Goal: Task Accomplishment & Management: Use online tool/utility

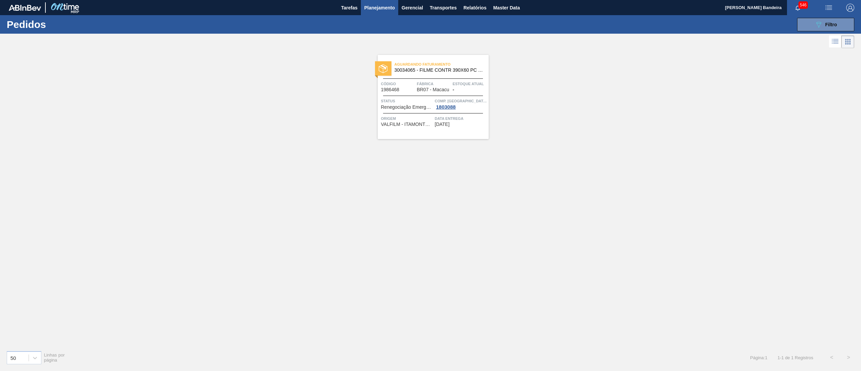
click at [381, 9] on span "Planejamento" at bounding box center [379, 8] width 31 height 8
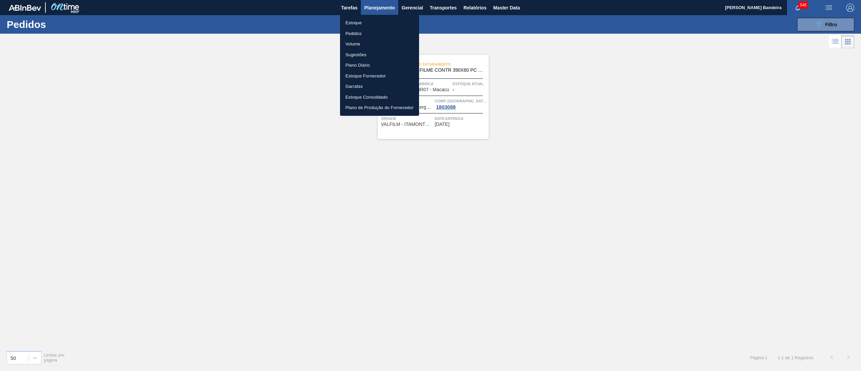
click at [365, 29] on li "Pedidos" at bounding box center [379, 33] width 79 height 11
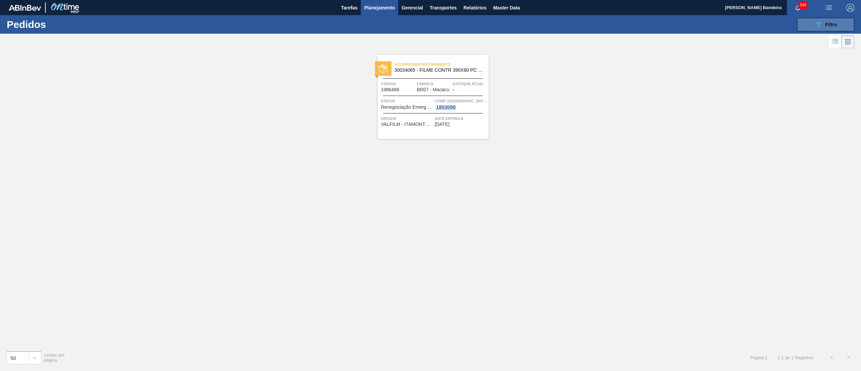
click at [825, 25] on span "Filtro" at bounding box center [831, 24] width 12 height 5
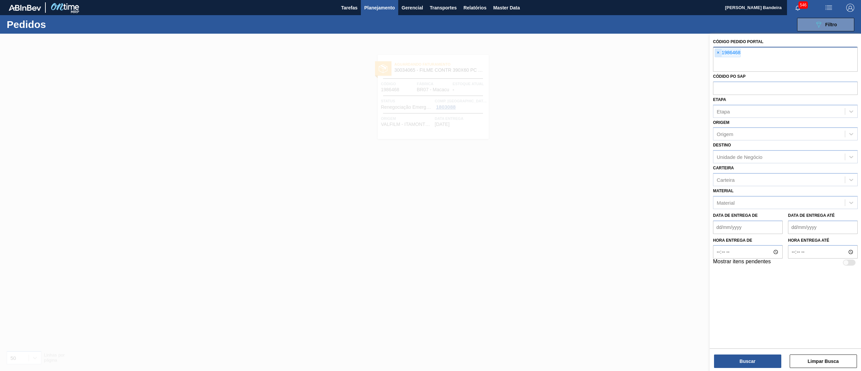
click at [718, 53] on span "×" at bounding box center [718, 53] width 6 height 8
paste input "1984098"
type input "1984098"
paste input "1983484"
type input "1983484"
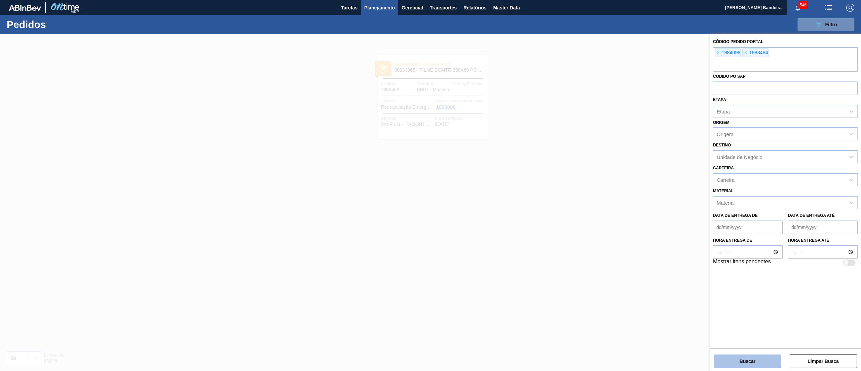
click at [733, 360] on button "Buscar" at bounding box center [747, 360] width 67 height 13
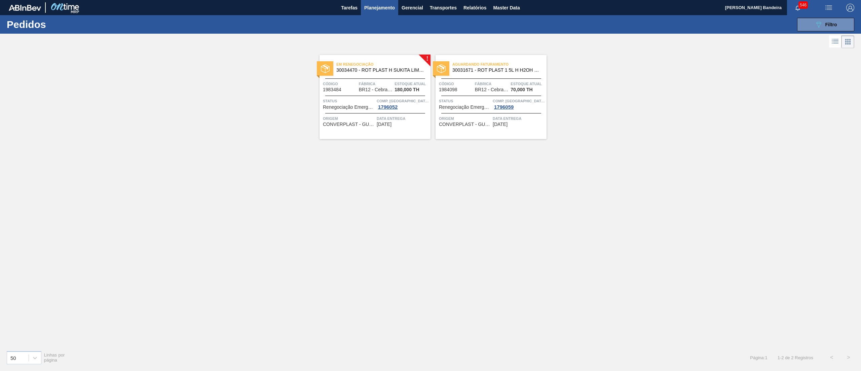
click at [377, 67] on span "Em renegociação" at bounding box center [383, 64] width 94 height 7
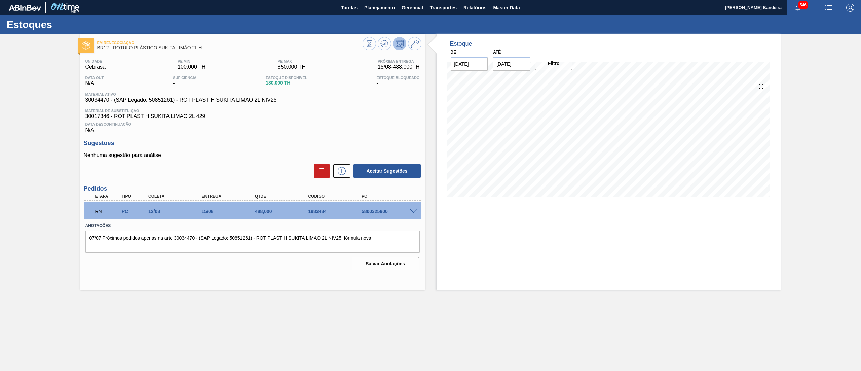
click at [414, 210] on span at bounding box center [414, 211] width 8 height 5
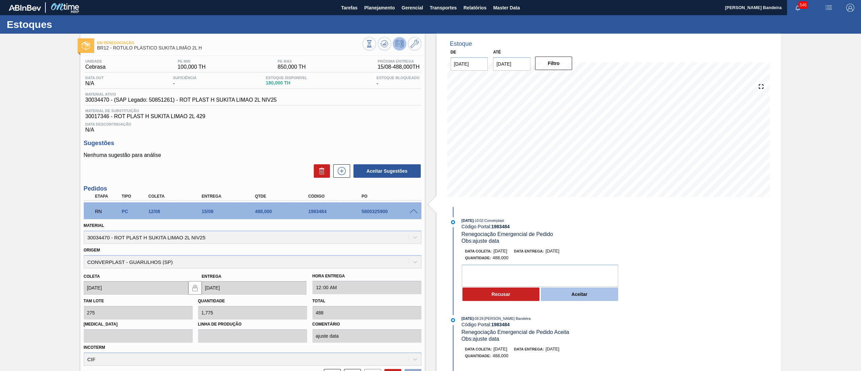
click at [576, 294] on button "Aceitar" at bounding box center [579, 293] width 77 height 13
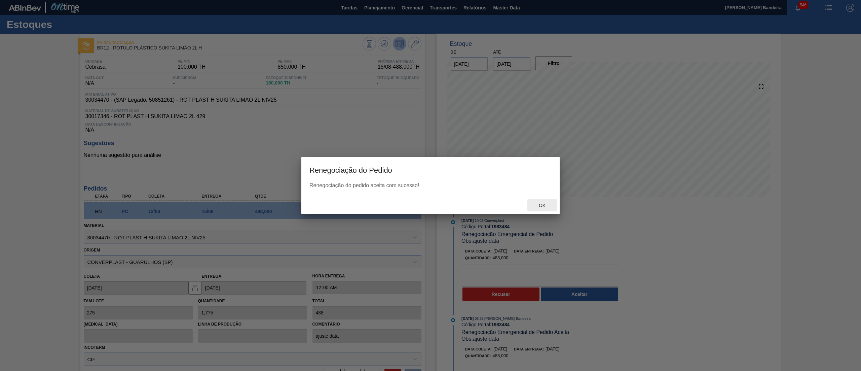
click at [544, 208] on div "Ok" at bounding box center [542, 205] width 30 height 12
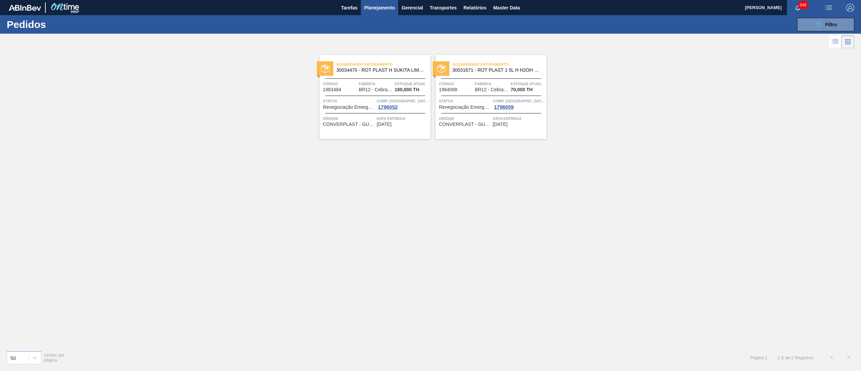
click at [471, 71] on span "30031671 - ROT PLAST 1 5L H H2OH LIMONETO IN211" at bounding box center [496, 70] width 89 height 5
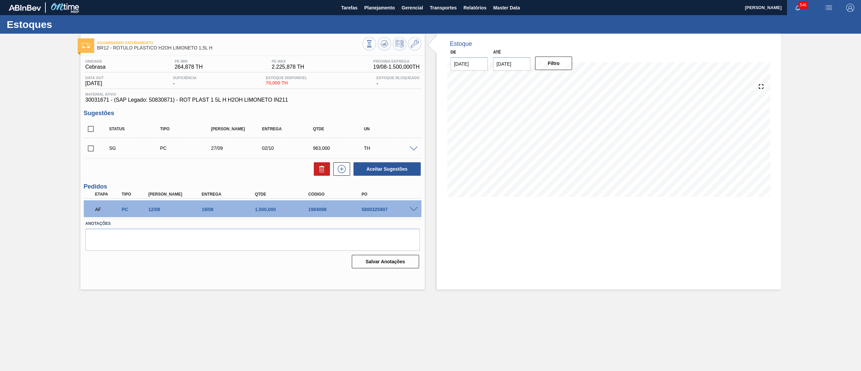
click at [416, 207] on span at bounding box center [414, 209] width 8 height 5
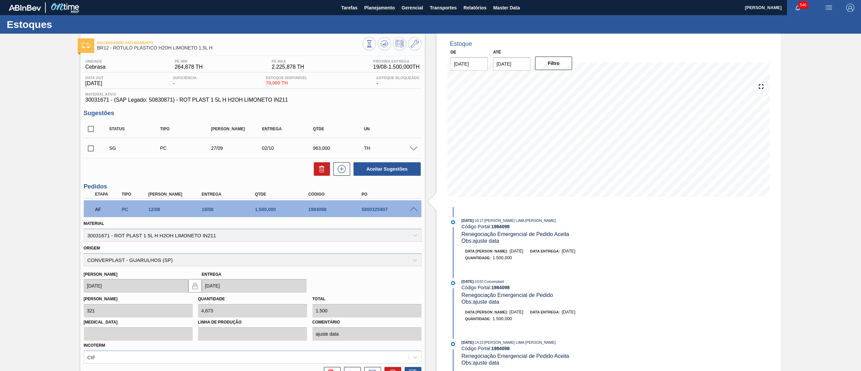
click at [416, 207] on span at bounding box center [414, 209] width 8 height 5
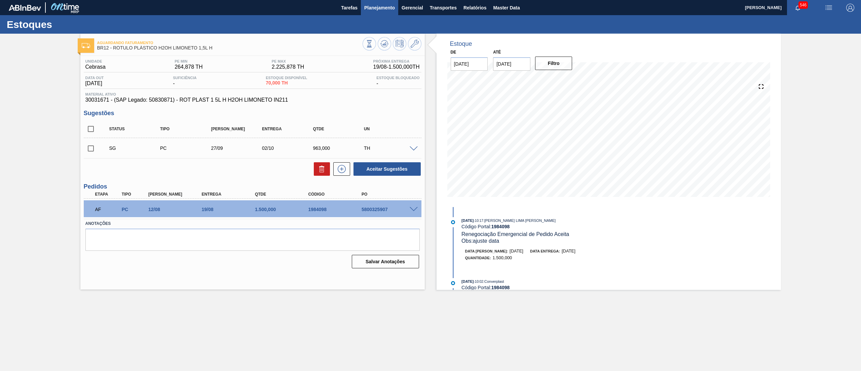
click at [385, 11] on span "Planejamento" at bounding box center [379, 8] width 31 height 8
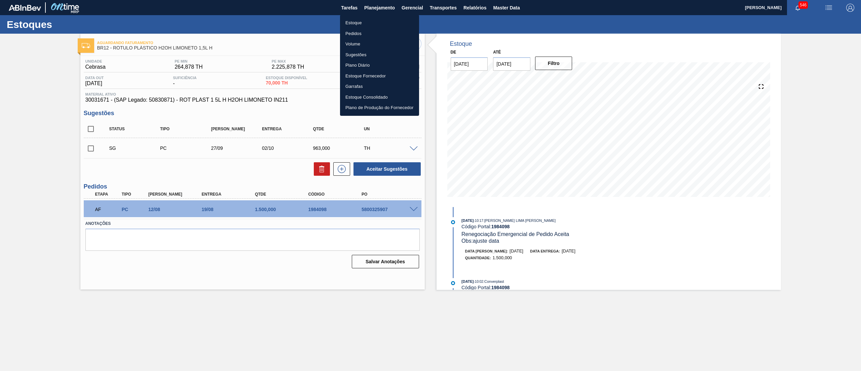
click at [373, 22] on li "Estoque" at bounding box center [379, 22] width 79 height 11
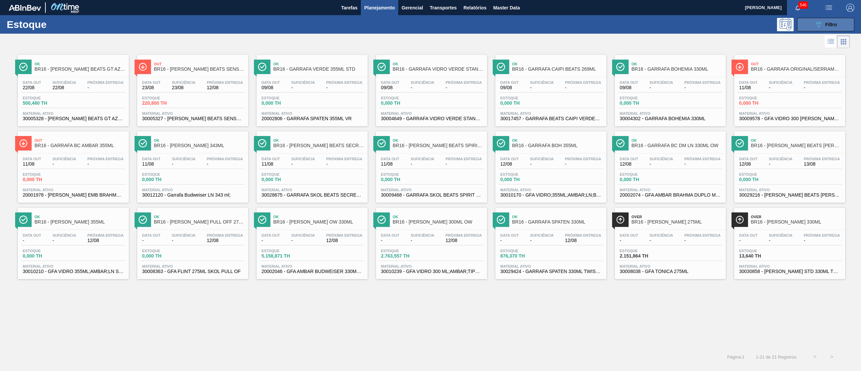
click at [818, 23] on icon "089F7B8B-B2A5-4AFE-B5C0-19BA573D28AC" at bounding box center [818, 25] width 8 height 8
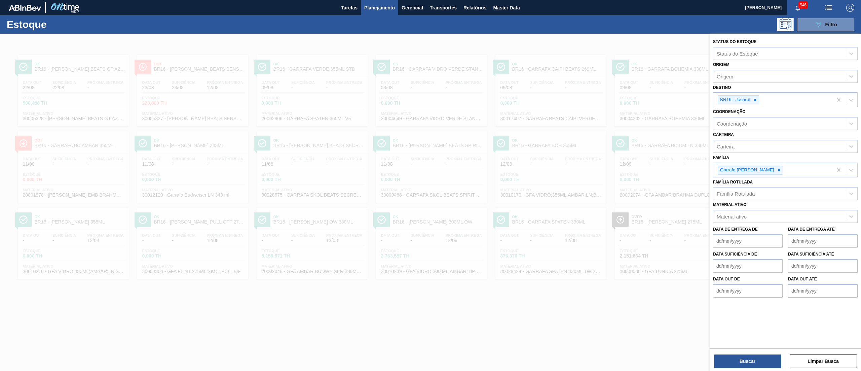
click at [767, 223] on div "Data de Entrega de Data de Entrega até" at bounding box center [785, 235] width 150 height 25
click at [763, 219] on div "Material ativo" at bounding box center [778, 217] width 131 height 10
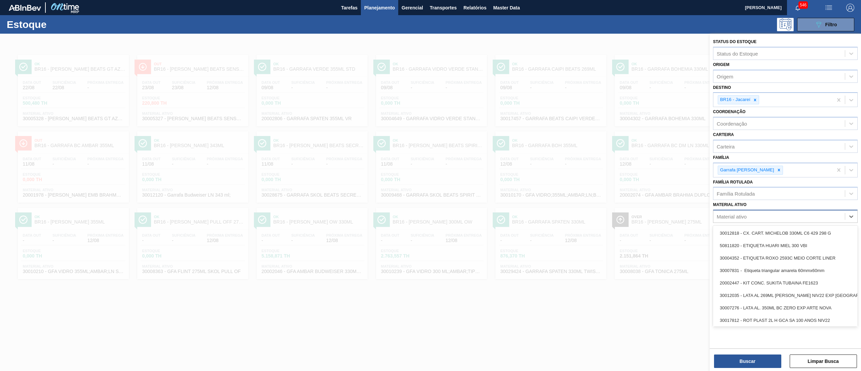
paste ativo "20699223"
type ativo "20699223"
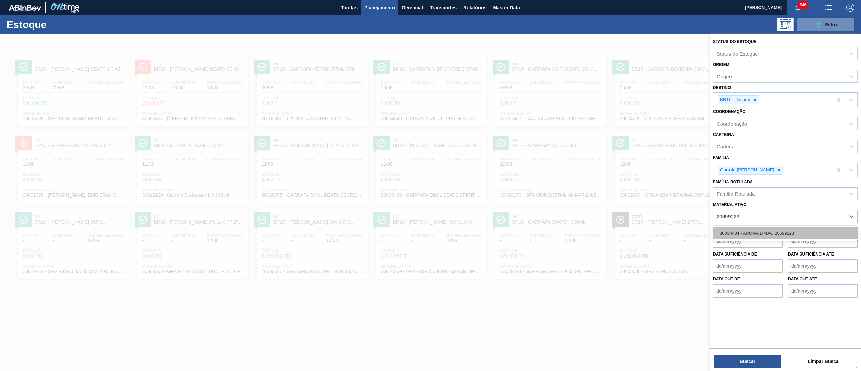
click at [763, 230] on div "30034484 - AROMA LIMAO 20699223" at bounding box center [785, 233] width 145 height 12
click at [776, 169] on icon at bounding box center [778, 169] width 5 height 5
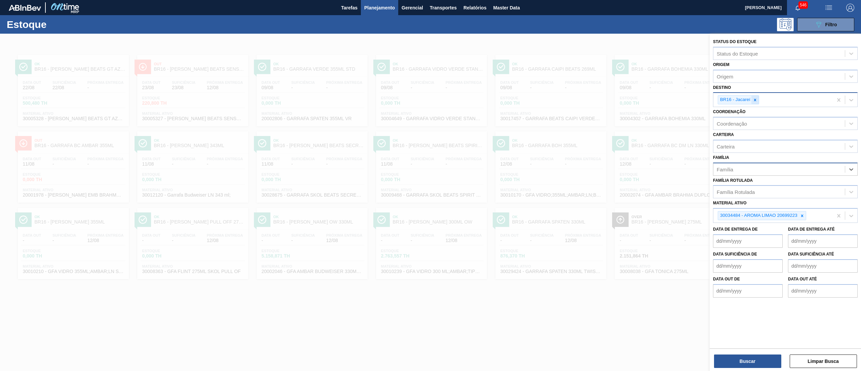
click at [756, 100] on icon at bounding box center [755, 100] width 5 height 5
click at [739, 357] on button "Buscar" at bounding box center [747, 360] width 67 height 13
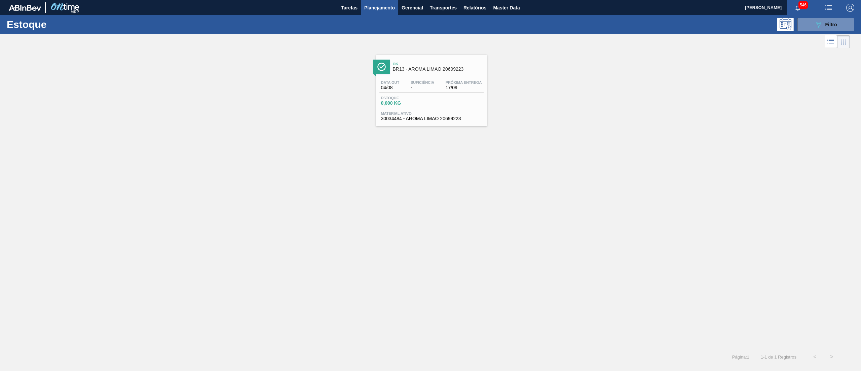
click at [416, 120] on span "30034484 - AROMA LIMAO 20699223" at bounding box center [431, 118] width 101 height 5
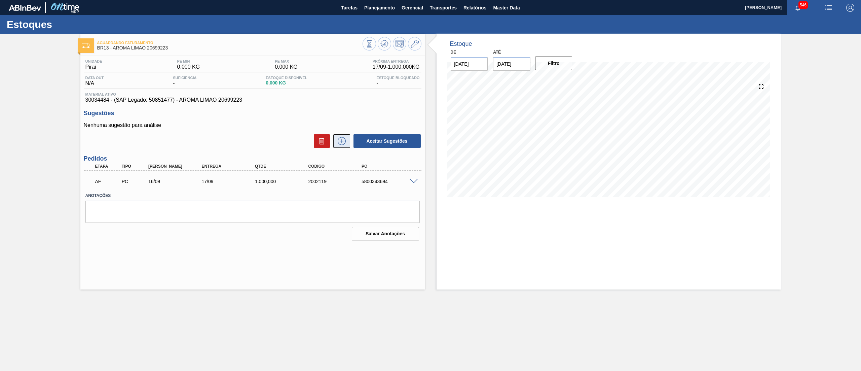
click at [344, 148] on button at bounding box center [341, 140] width 17 height 13
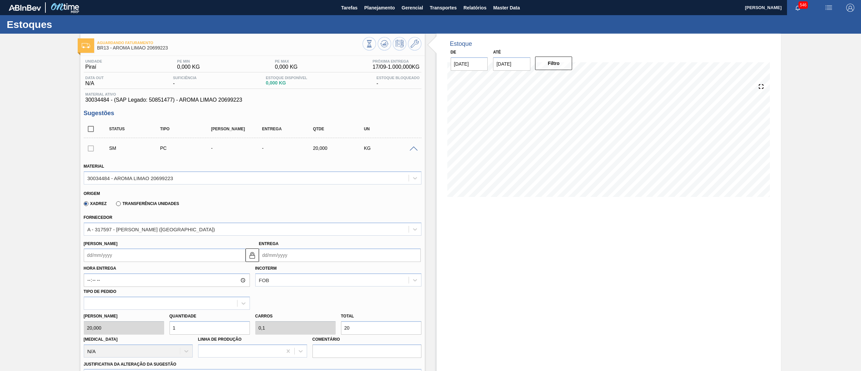
click at [8, 182] on div "Aguardando Faturamento BR13 - AROMA LIMAO 20699223 Unidade Piraí PE MIN 0,000 K…" at bounding box center [430, 292] width 861 height 516
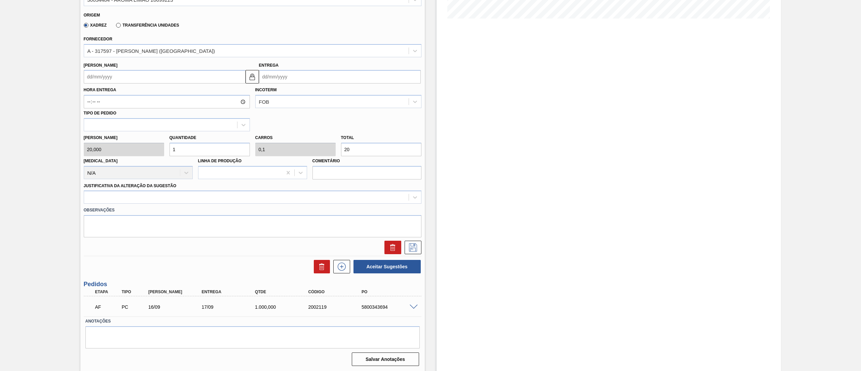
click at [144, 148] on div "[PERSON_NAME] 20,000 Quantidade 1 Carros 0,1 Total 20 [MEDICAL_DATA] N/A Linha …" at bounding box center [252, 155] width 343 height 48
type input "12"
type input "1,2"
type input "240"
drag, startPoint x: 192, startPoint y: 150, endPoint x: 141, endPoint y: 158, distance: 51.8
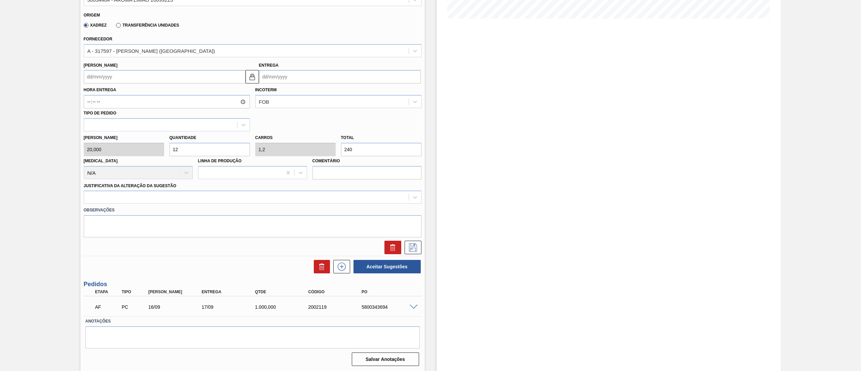
click at [141, 158] on div "[PERSON_NAME] 20,000 Quantidade 12 Carros 1,2 Total 240 [MEDICAL_DATA] N/A Linh…" at bounding box center [252, 155] width 343 height 48
type input "3"
type input "0,3"
type input "60"
type input "30"
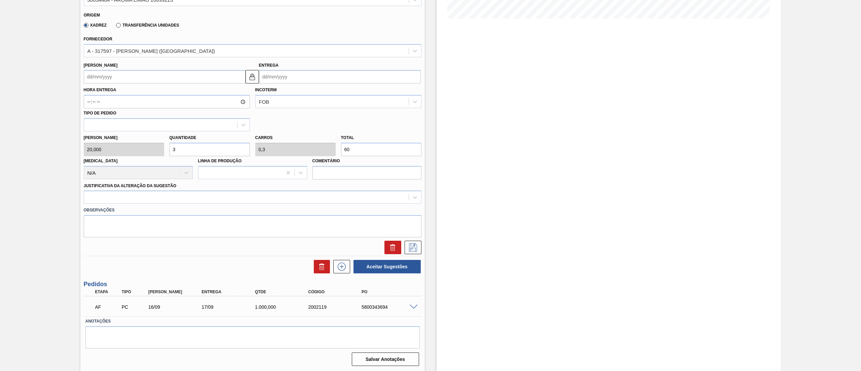
type input "3"
type input "600"
click at [138, 154] on div "[PERSON_NAME] 20,000 Quantidade 30 Carros 3 Total 600 [MEDICAL_DATA] N/A Linha …" at bounding box center [252, 155] width 343 height 48
type input "8"
type input "0,8"
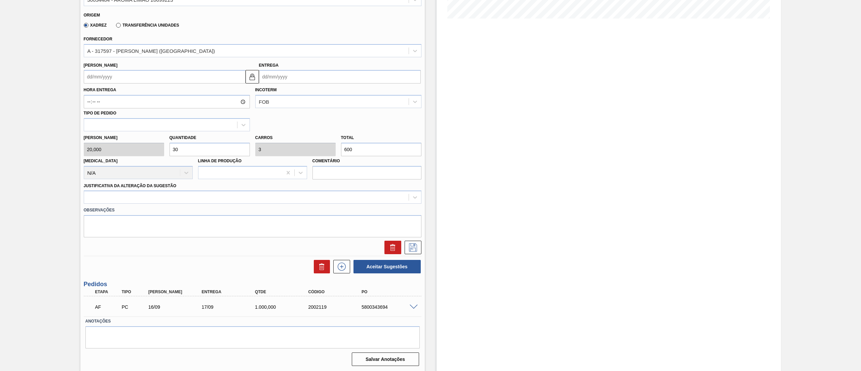
type input "160"
type input "80"
type input "8"
type input "1.600"
click at [143, 154] on div "[PERSON_NAME] 20,000 Quantidade 80 Carros 8 Total 1.600 [MEDICAL_DATA] N/A Linh…" at bounding box center [252, 155] width 343 height 48
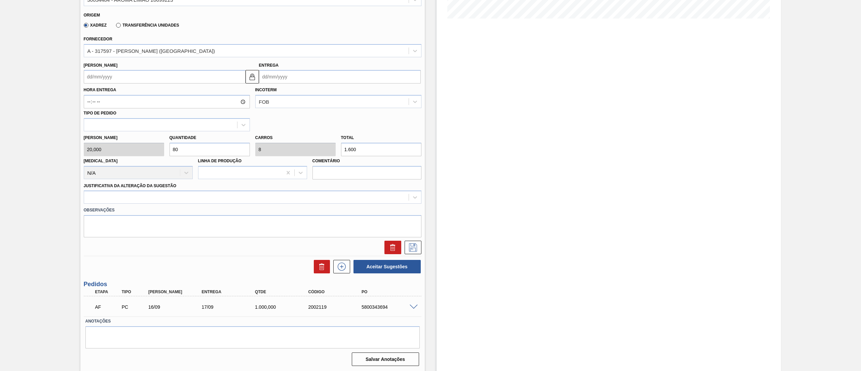
type input "7"
type input "0,7"
type input "140"
type input "75"
type input "7,5"
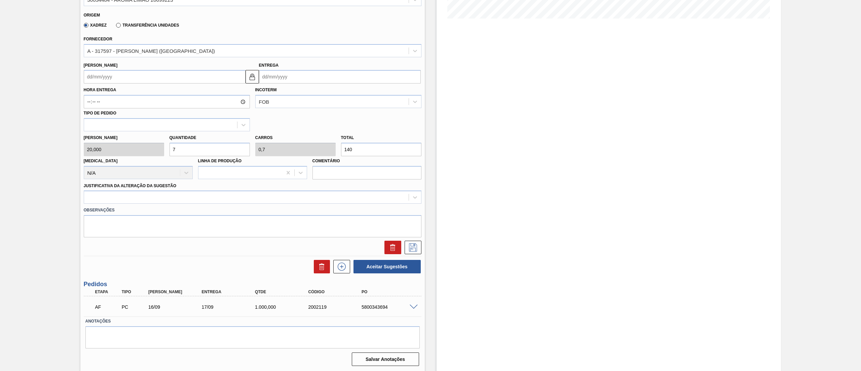
type input "1.500"
type input "75"
click at [156, 200] on div at bounding box center [246, 197] width 325 height 10
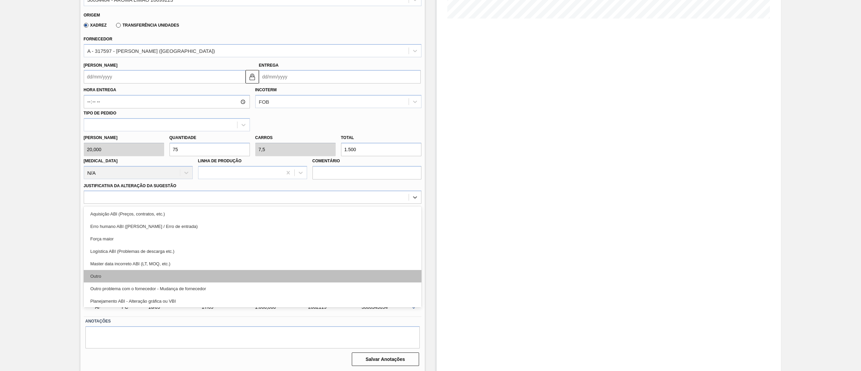
click at [139, 276] on div "Outro" at bounding box center [253, 276] width 338 height 12
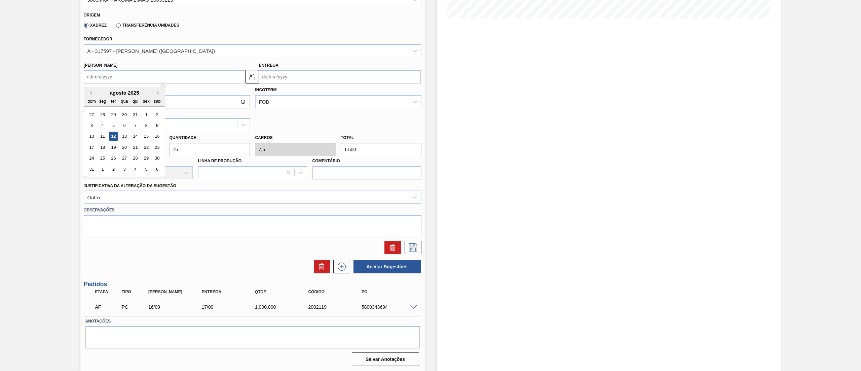
click at [133, 77] on input "[PERSON_NAME]" at bounding box center [165, 76] width 162 height 13
click at [132, 94] on div "agosto 2025" at bounding box center [124, 93] width 81 height 6
click at [157, 93] on button "Next Month" at bounding box center [159, 92] width 5 height 5
click at [135, 118] on div "2" at bounding box center [134, 114] width 9 height 9
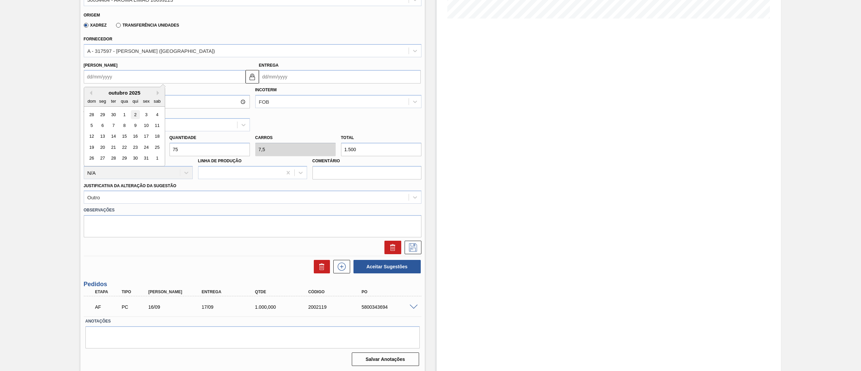
type input "[DATE]"
click at [412, 245] on icon at bounding box center [413, 247] width 11 height 8
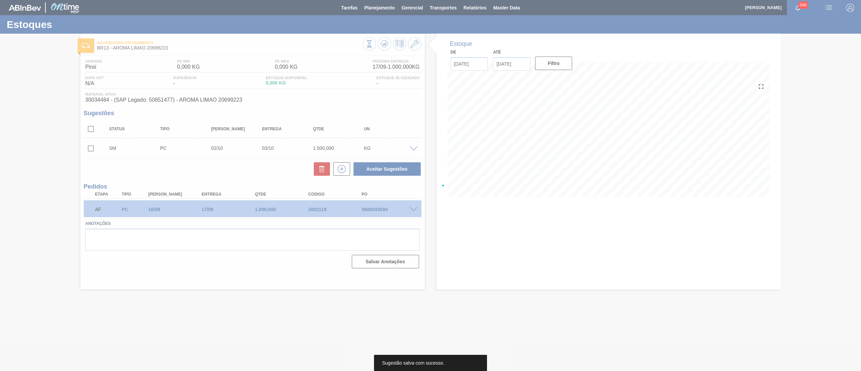
scroll to position [0, 0]
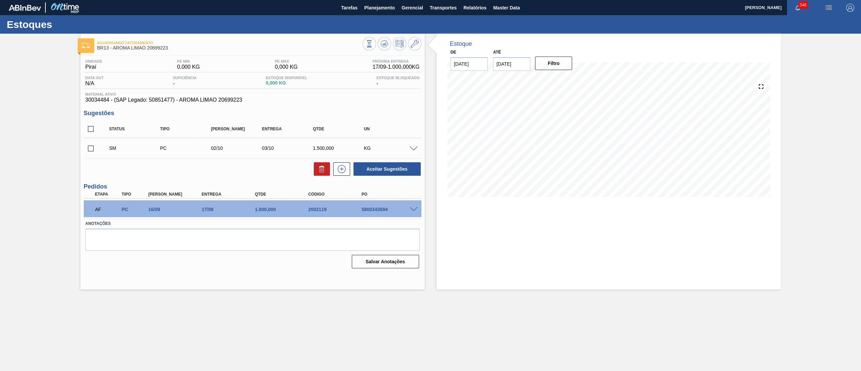
click at [90, 150] on input "checkbox" at bounding box center [91, 148] width 14 height 14
click at [393, 173] on button "Aceitar Sugestões" at bounding box center [386, 168] width 67 height 13
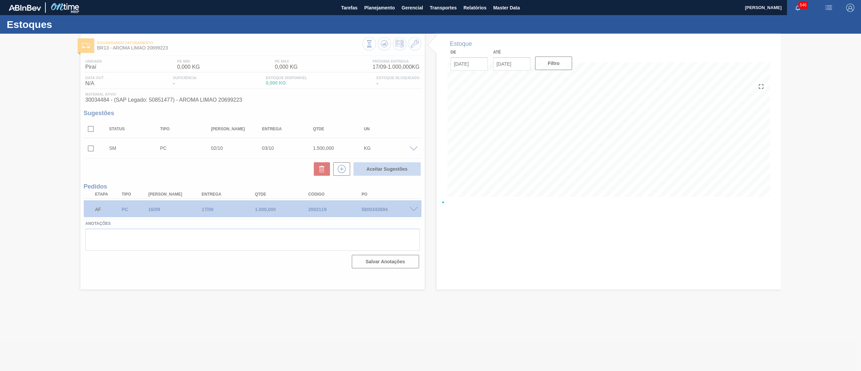
checkbox input "false"
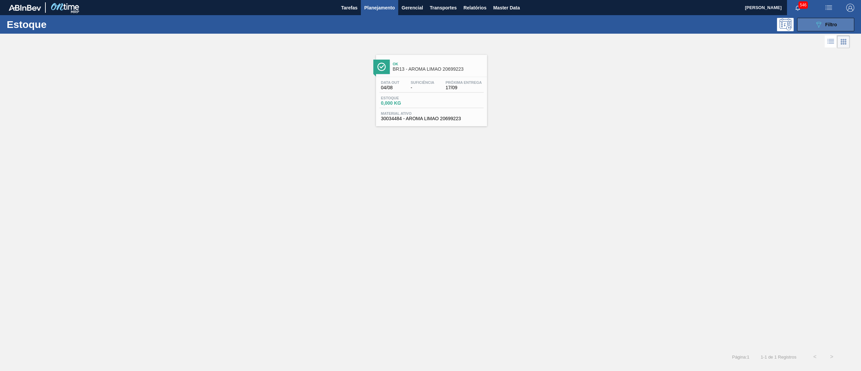
click at [833, 23] on span "Filtro" at bounding box center [831, 24] width 12 height 5
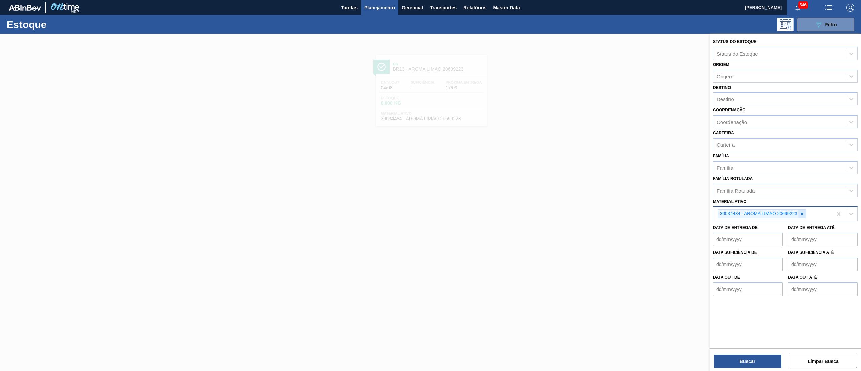
click at [805, 211] on div at bounding box center [801, 214] width 7 height 8
paste ativo "20639899"
type ativo "20639899"
click at [780, 227] on div "30034483 - AROMA NAT TASTESENSE 20639899" at bounding box center [785, 229] width 145 height 12
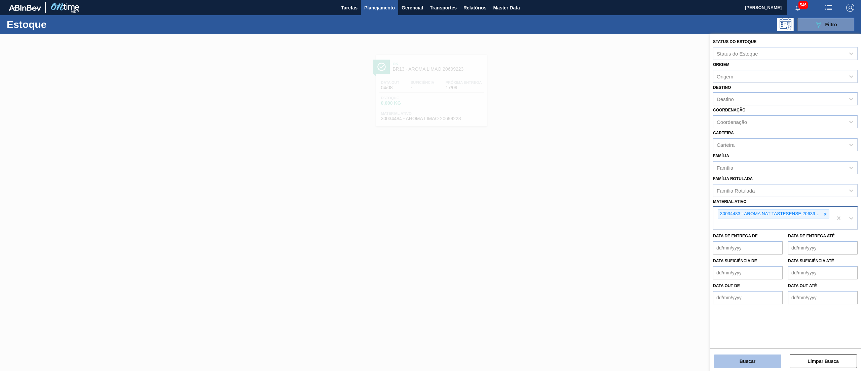
click at [735, 359] on button "Buscar" at bounding box center [747, 360] width 67 height 13
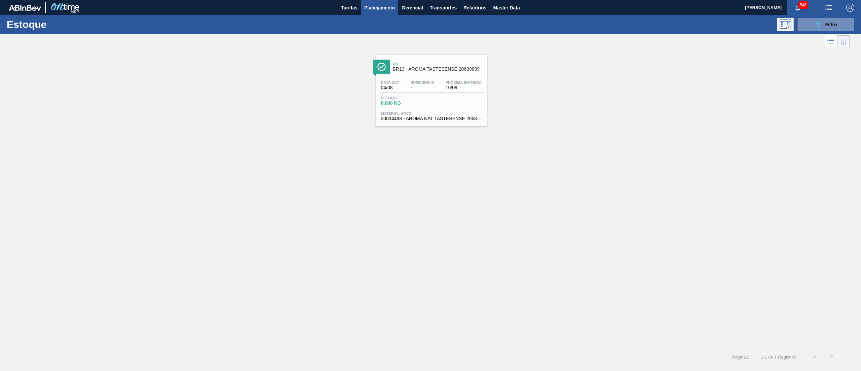
click at [420, 113] on span "Material ativo" at bounding box center [431, 113] width 101 height 4
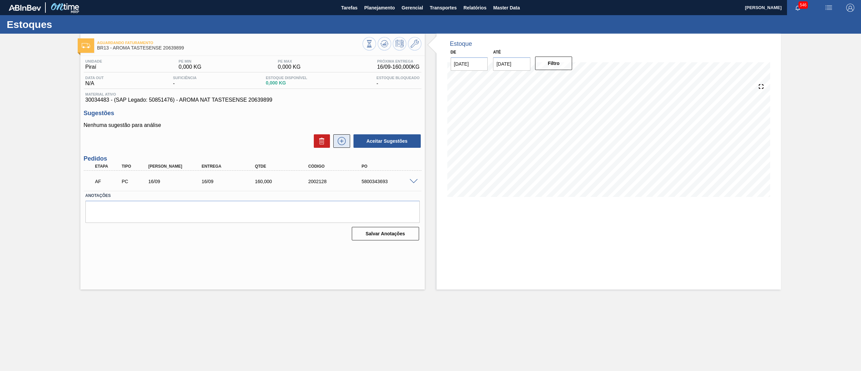
click at [342, 145] on icon at bounding box center [342, 141] width 8 height 8
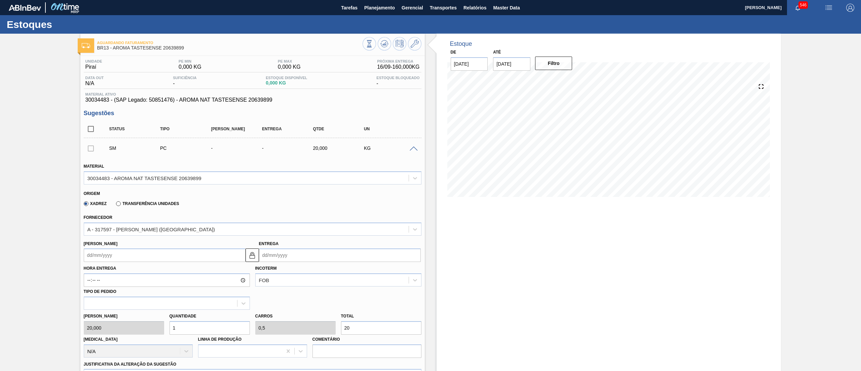
click at [206, 259] on input "[PERSON_NAME]" at bounding box center [165, 254] width 162 height 13
click at [159, 273] on button "Next Month" at bounding box center [159, 271] width 5 height 5
click at [125, 293] on div "1" at bounding box center [124, 292] width 9 height 9
type input "[DATE]"
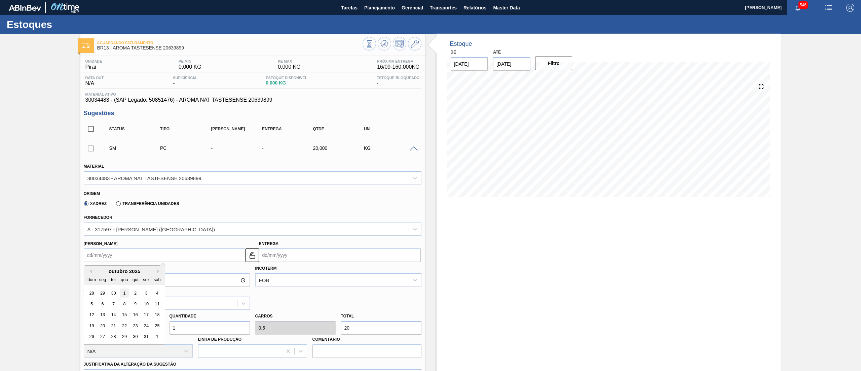
type input "[DATE]"
click at [173, 256] on input "[DATE]" at bounding box center [165, 254] width 162 height 13
click at [139, 293] on div "2" at bounding box center [134, 292] width 9 height 9
type input "[DATE]"
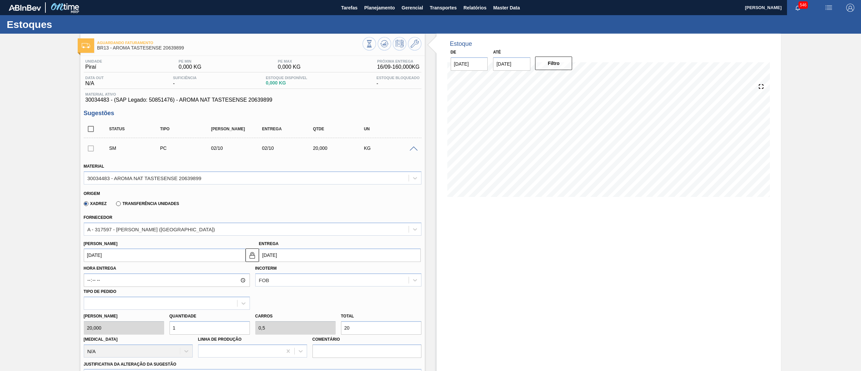
click at [128, 326] on div "[PERSON_NAME] 20,000 Quantidade 1 Carros 0,5 Total 20 [MEDICAL_DATA] N/A Linha …" at bounding box center [252, 333] width 343 height 48
type input "2"
type input "1"
type input "40"
type input "27"
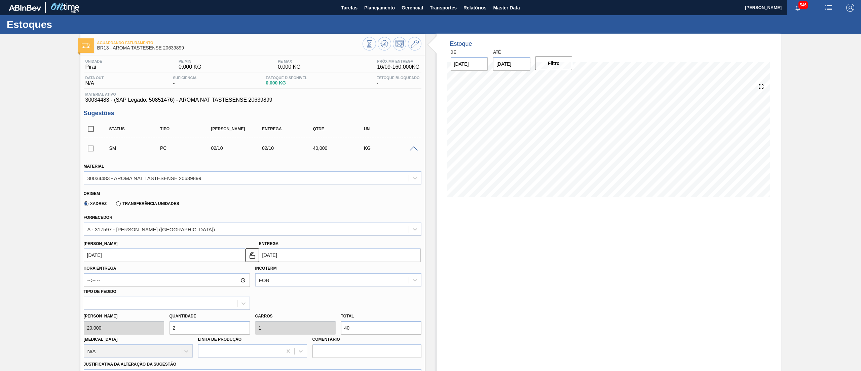
type input "13,5"
type input "540"
click at [162, 326] on div "[PERSON_NAME] 20,000 Quantidade 27 Carros 13,5 Total 540 [MEDICAL_DATA] N/A Lin…" at bounding box center [252, 333] width 343 height 48
type input "2"
type input "1"
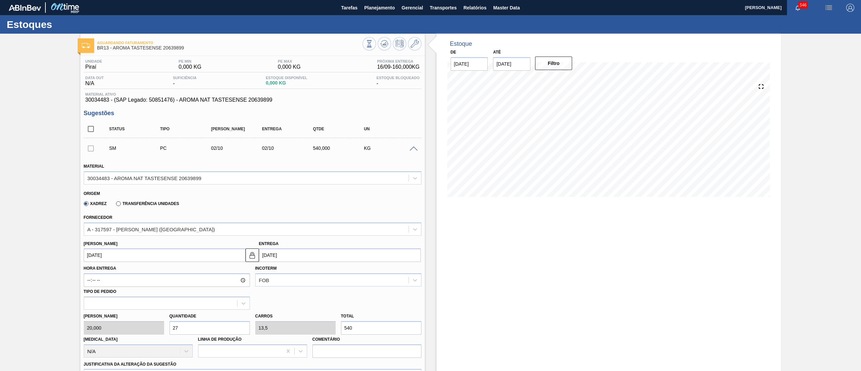
type input "40"
click at [137, 324] on div "[PERSON_NAME] 20,000 Quantidade 2 Carros 1 Total 40 [MEDICAL_DATA] N/A Linha de…" at bounding box center [252, 333] width 343 height 48
type input "7"
type input "3,5"
type input "140"
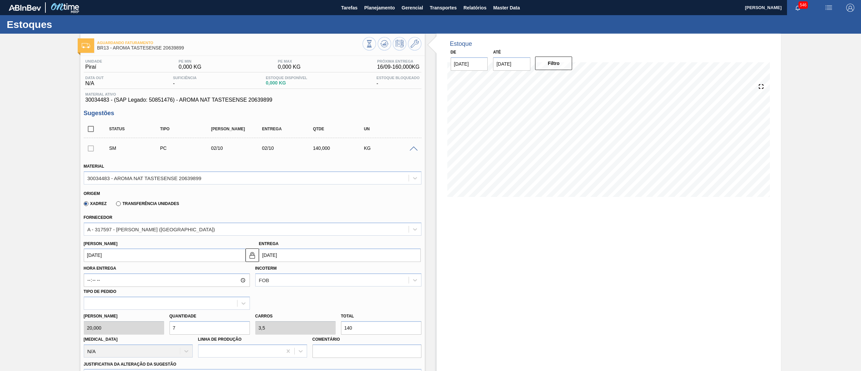
click at [121, 330] on div "[PERSON_NAME] 20,000 Quantidade 7 Carros 3,5 Total 140 [MEDICAL_DATA] N/A Linha…" at bounding box center [252, 333] width 343 height 48
type input "1"
type input "0,5"
type input "20"
type input "12"
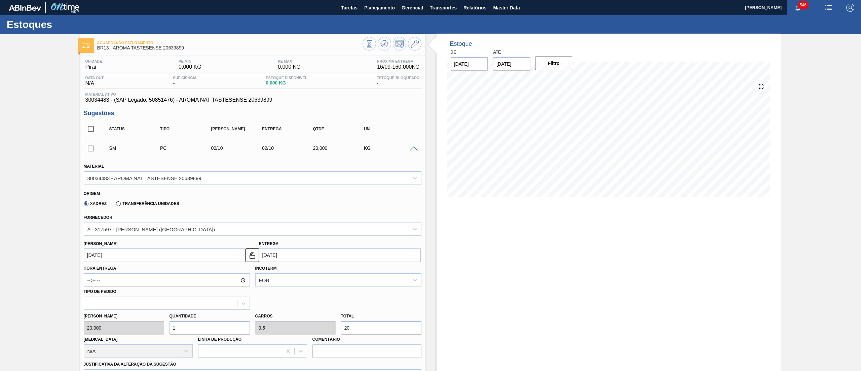
type input "6"
type input "240"
click at [135, 333] on div "[PERSON_NAME] 20,000 Quantidade 12 Carros 6 Total 240 [MEDICAL_DATA] N/A Linha …" at bounding box center [252, 333] width 343 height 48
type input "1"
type input "0,5"
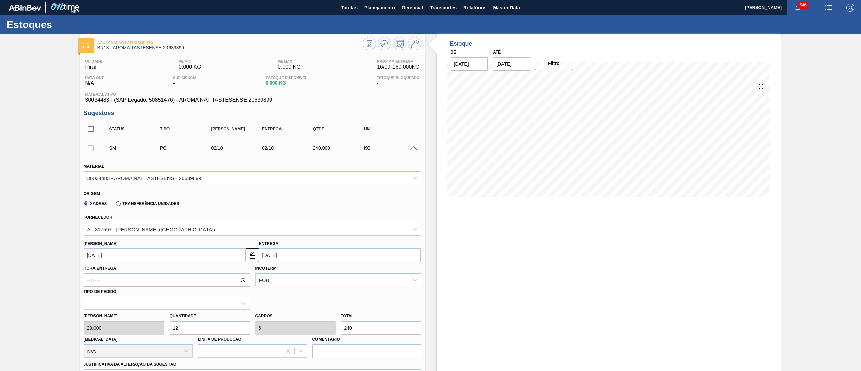
type input "20"
type input "13"
type input "6,5"
type input "260"
drag, startPoint x: 174, startPoint y: 334, endPoint x: 144, endPoint y: 334, distance: 29.9
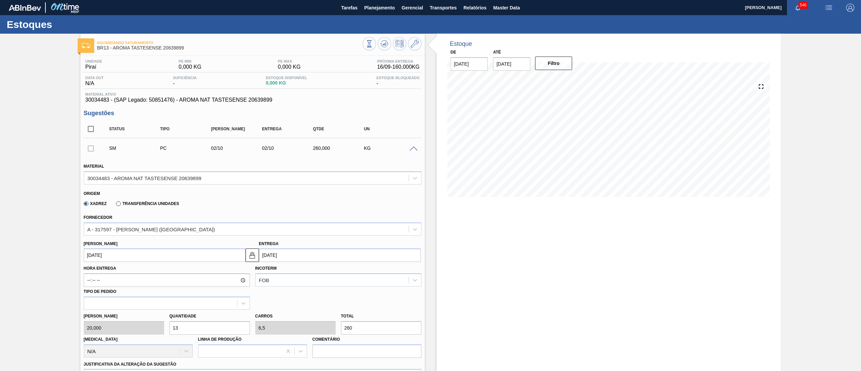
click at [144, 334] on div "[PERSON_NAME] 20,000 Quantidade 13 Carros 6,5 Total 260 [MEDICAL_DATA] N/A Linh…" at bounding box center [252, 333] width 343 height 48
click at [121, 326] on div "[PERSON_NAME] 20,000 Quantidade 13 Carros 6,5 Total 260 [MEDICAL_DATA] N/A Linh…" at bounding box center [252, 333] width 343 height 48
type input "1"
type input "0,5"
type input "20"
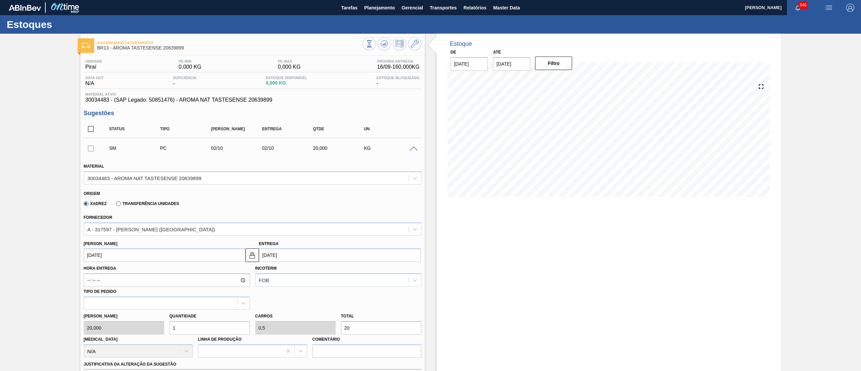
type input "14"
type input "7"
type input "280"
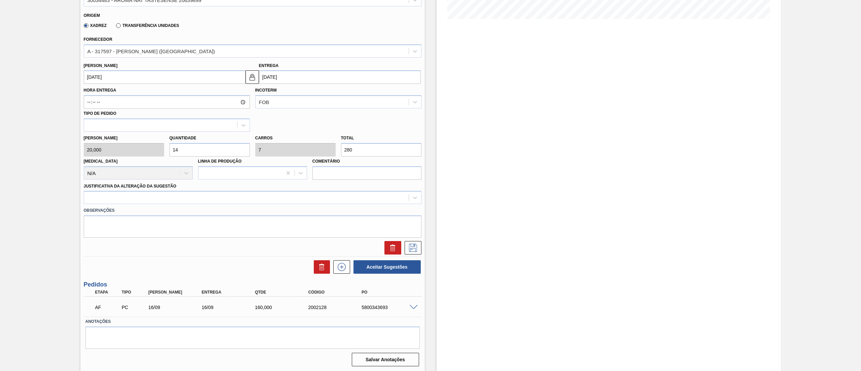
scroll to position [178, 0]
type input "14"
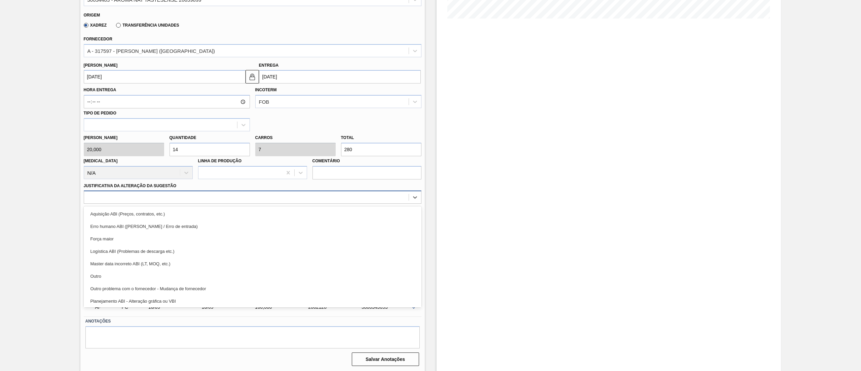
click at [164, 201] on div at bounding box center [246, 197] width 325 height 10
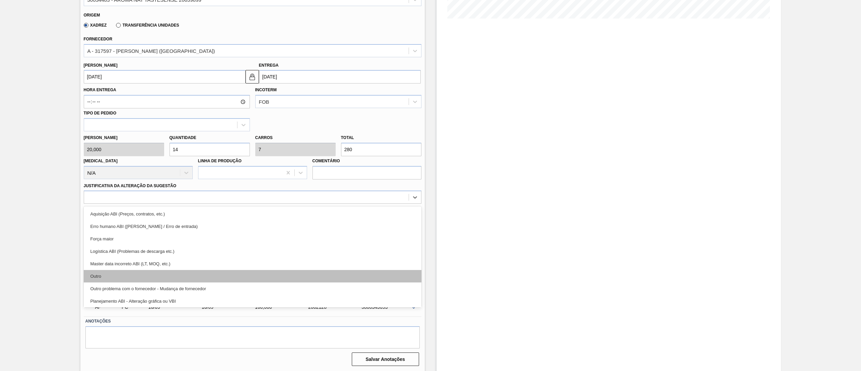
click at [128, 279] on div "Outro" at bounding box center [253, 276] width 338 height 12
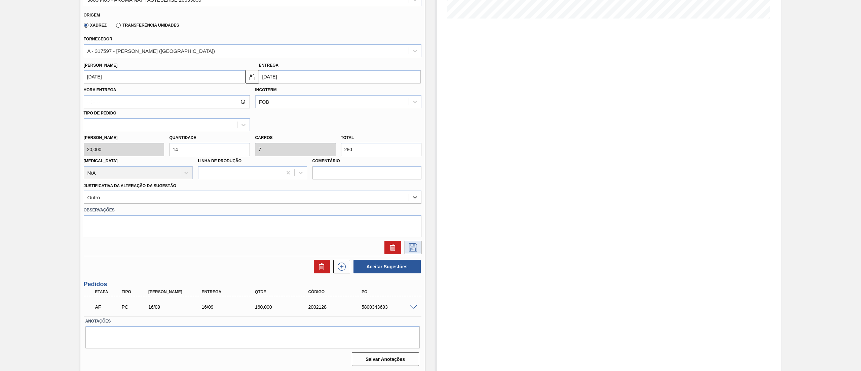
click at [416, 243] on icon at bounding box center [413, 247] width 11 height 8
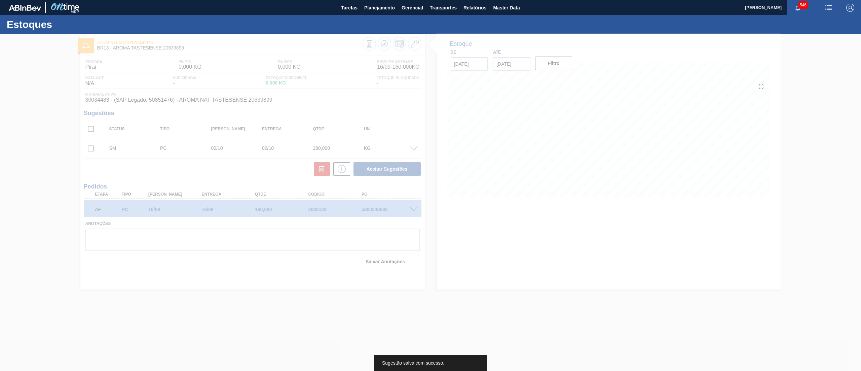
scroll to position [0, 0]
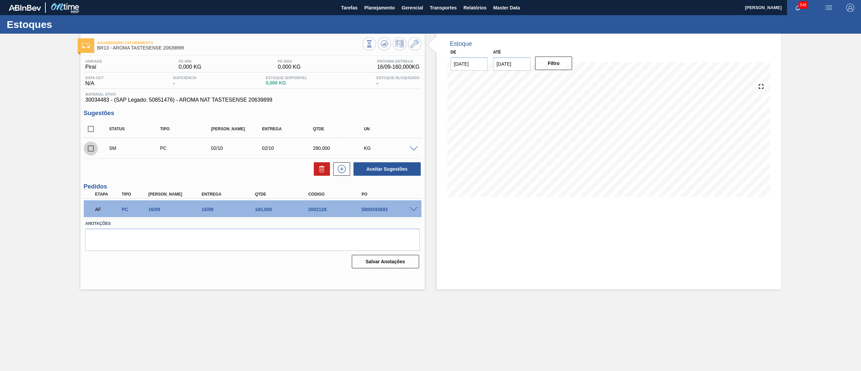
click at [89, 149] on input "checkbox" at bounding box center [91, 148] width 14 height 14
click at [374, 172] on button "Aceitar Sugestões" at bounding box center [386, 168] width 67 height 13
checkbox input "false"
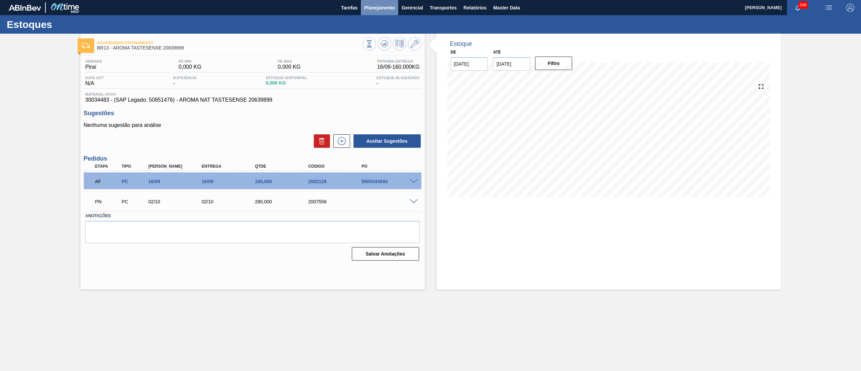
click at [377, 2] on button "Planejamento" at bounding box center [379, 7] width 37 height 15
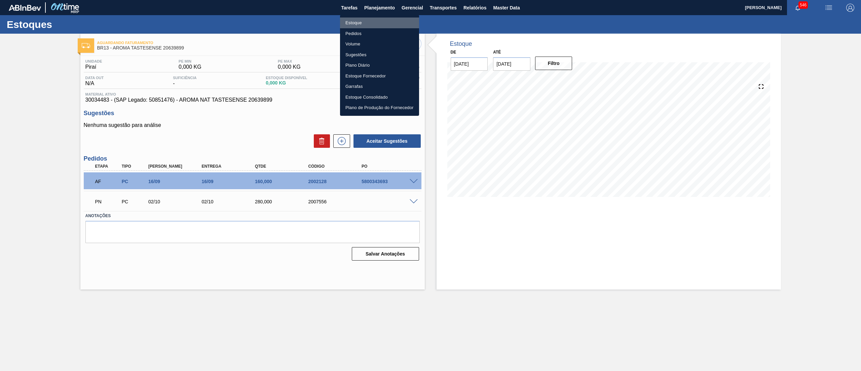
click at [368, 25] on li "Estoque" at bounding box center [379, 22] width 79 height 11
